Goal: Contribute content

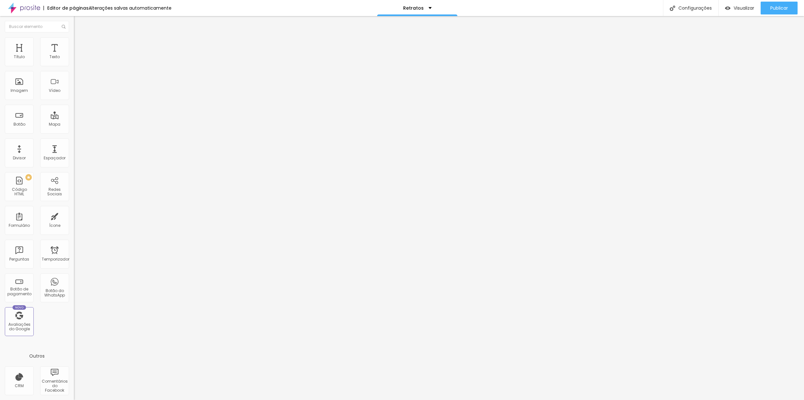
click at [74, 58] on font "Encaixotado" at bounding box center [86, 55] width 25 height 5
click at [74, 68] on span "Completo" at bounding box center [84, 65] width 20 height 5
click at [746, 9] on font "Visualizar" at bounding box center [744, 8] width 21 height 6
click at [80, 45] on font "Avançado" at bounding box center [90, 47] width 21 height 5
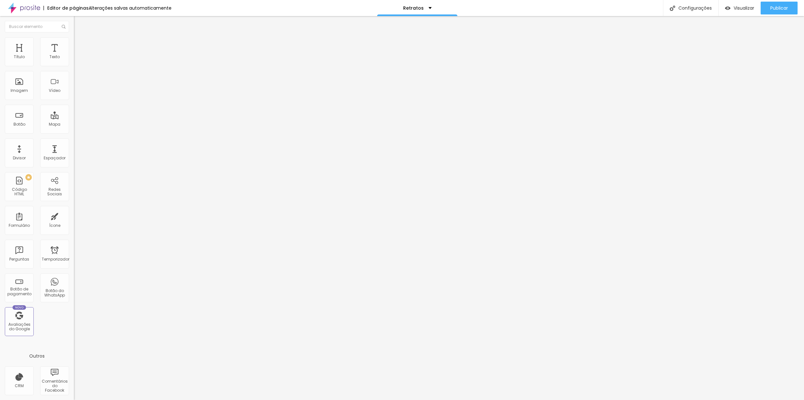
click at [80, 47] on font "Avançado" at bounding box center [90, 47] width 21 height 5
click at [80, 45] on font "Avançado" at bounding box center [90, 47] width 21 height 5
click at [74, 58] on font "Completo" at bounding box center [84, 55] width 20 height 5
click at [80, 44] on font "Estilo" at bounding box center [85, 41] width 10 height 5
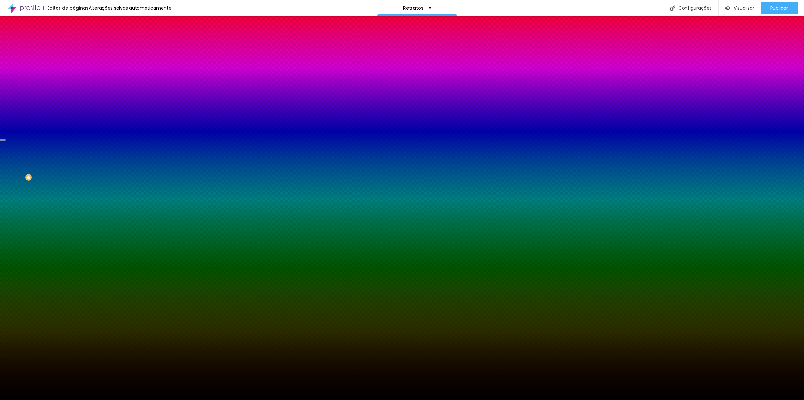
click at [74, 67] on span "Nenhum" at bounding box center [82, 63] width 17 height 5
click at [74, 49] on li "Avançado" at bounding box center [111, 47] width 74 height 6
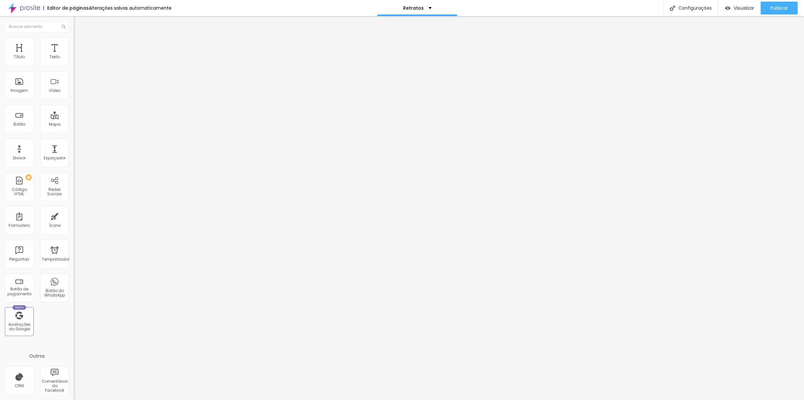
click at [74, 44] on li "Avançado" at bounding box center [111, 47] width 74 height 6
click at [80, 44] on font "Estilo" at bounding box center [85, 41] width 10 height 5
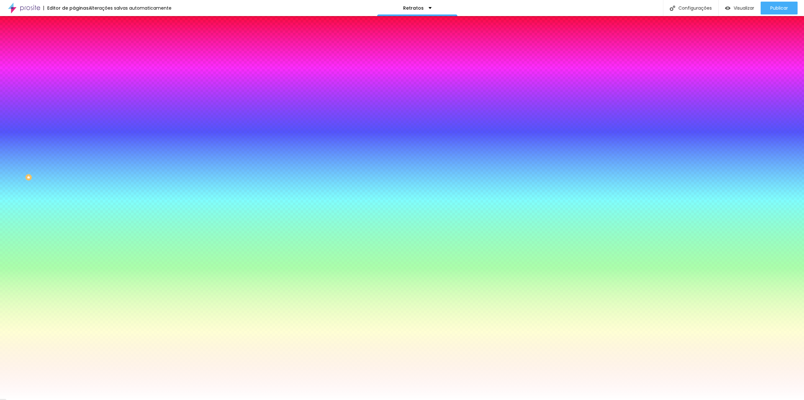
click at [109, 58] on img at bounding box center [111, 56] width 4 height 4
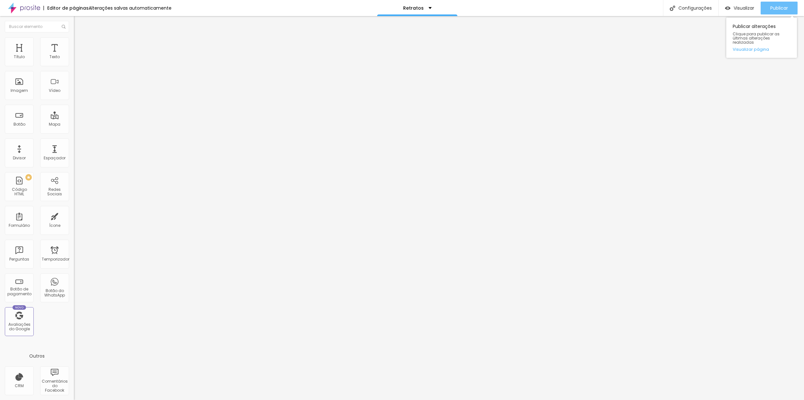
click at [787, 6] on font "Publicar" at bounding box center [779, 8] width 18 height 6
click at [771, 8] on font "Publicar" at bounding box center [779, 8] width 18 height 6
click at [780, 8] on font "Publicar" at bounding box center [779, 8] width 18 height 6
